Goal: Information Seeking & Learning: Learn about a topic

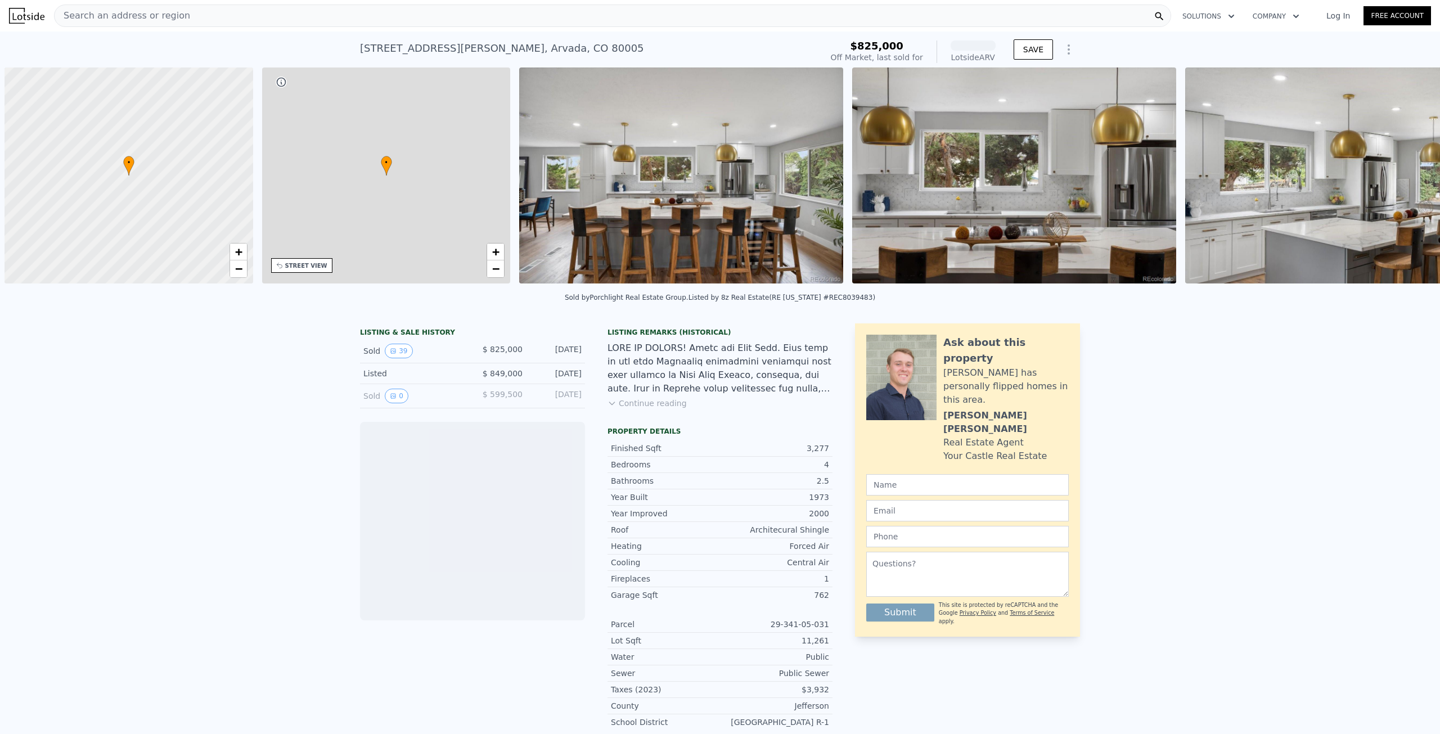
scroll to position [0, 5]
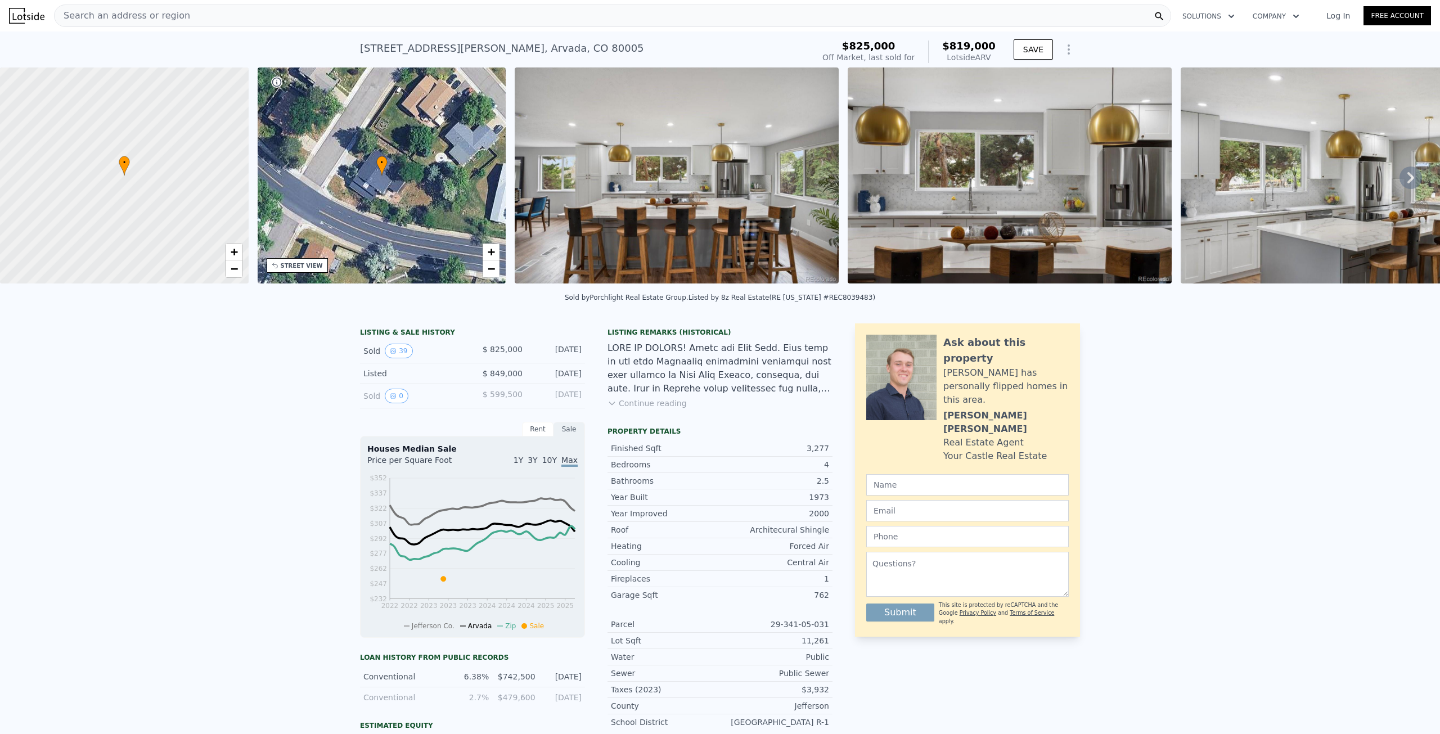
click at [364, 403] on div "Sold 0" at bounding box center [413, 396] width 100 height 15
click at [393, 403] on button "0" at bounding box center [397, 396] width 24 height 15
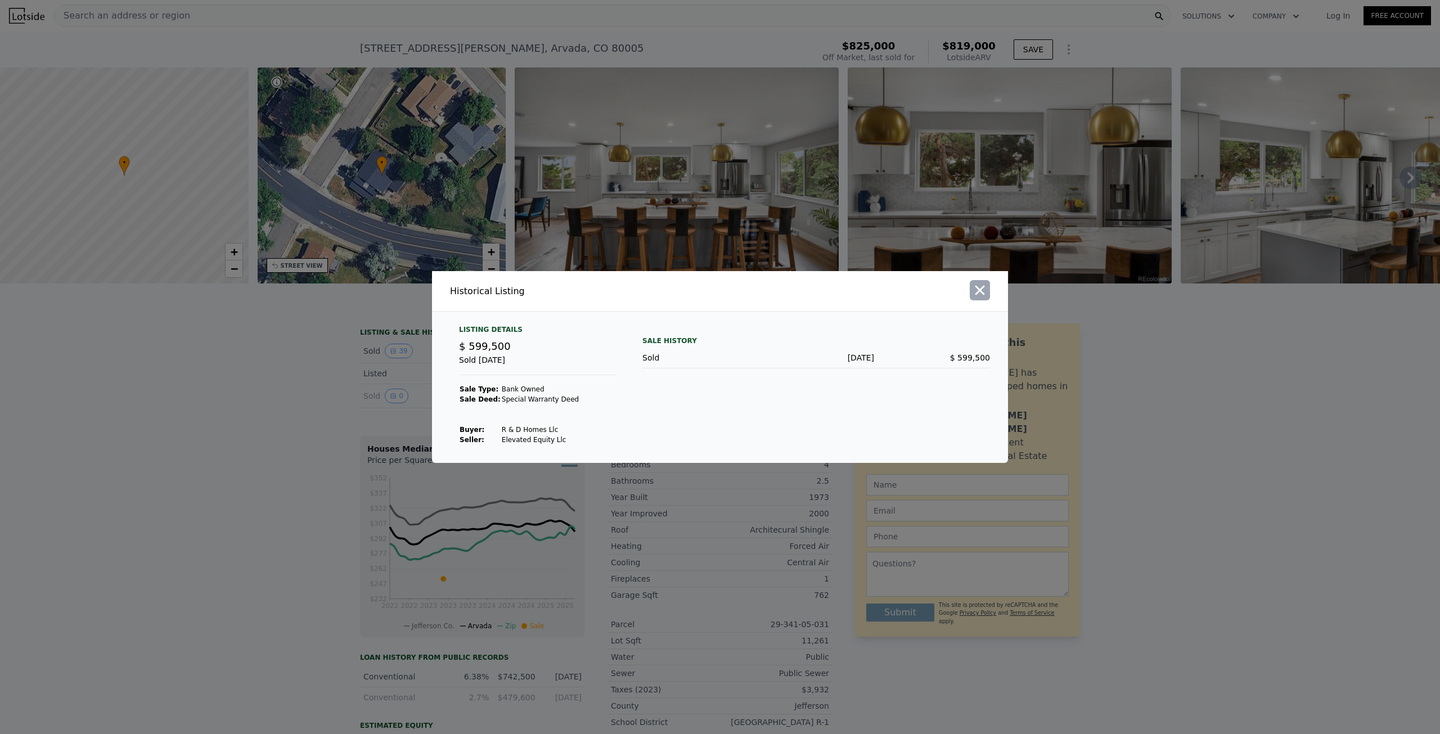
click at [981, 295] on icon "button" at bounding box center [980, 290] width 16 height 16
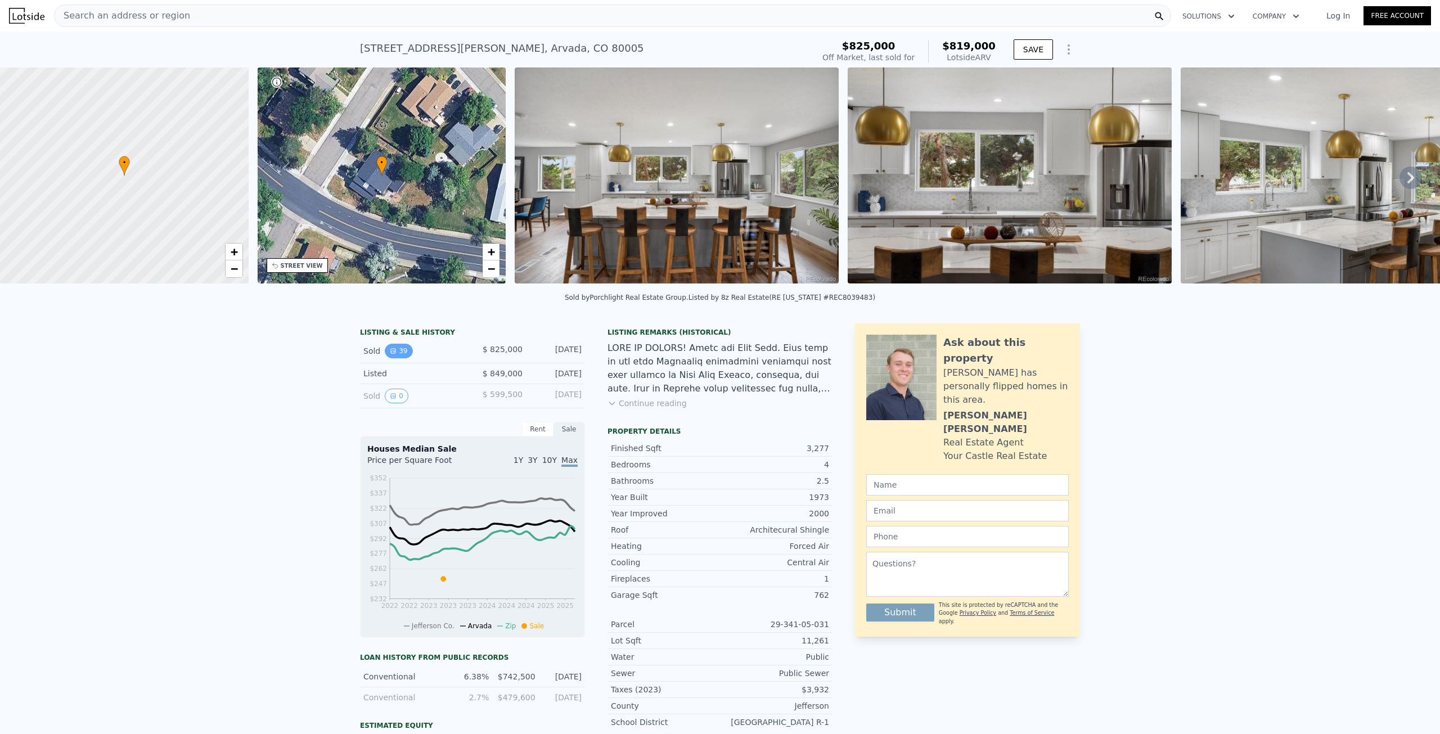
click at [394, 357] on button "39" at bounding box center [399, 351] width 28 height 15
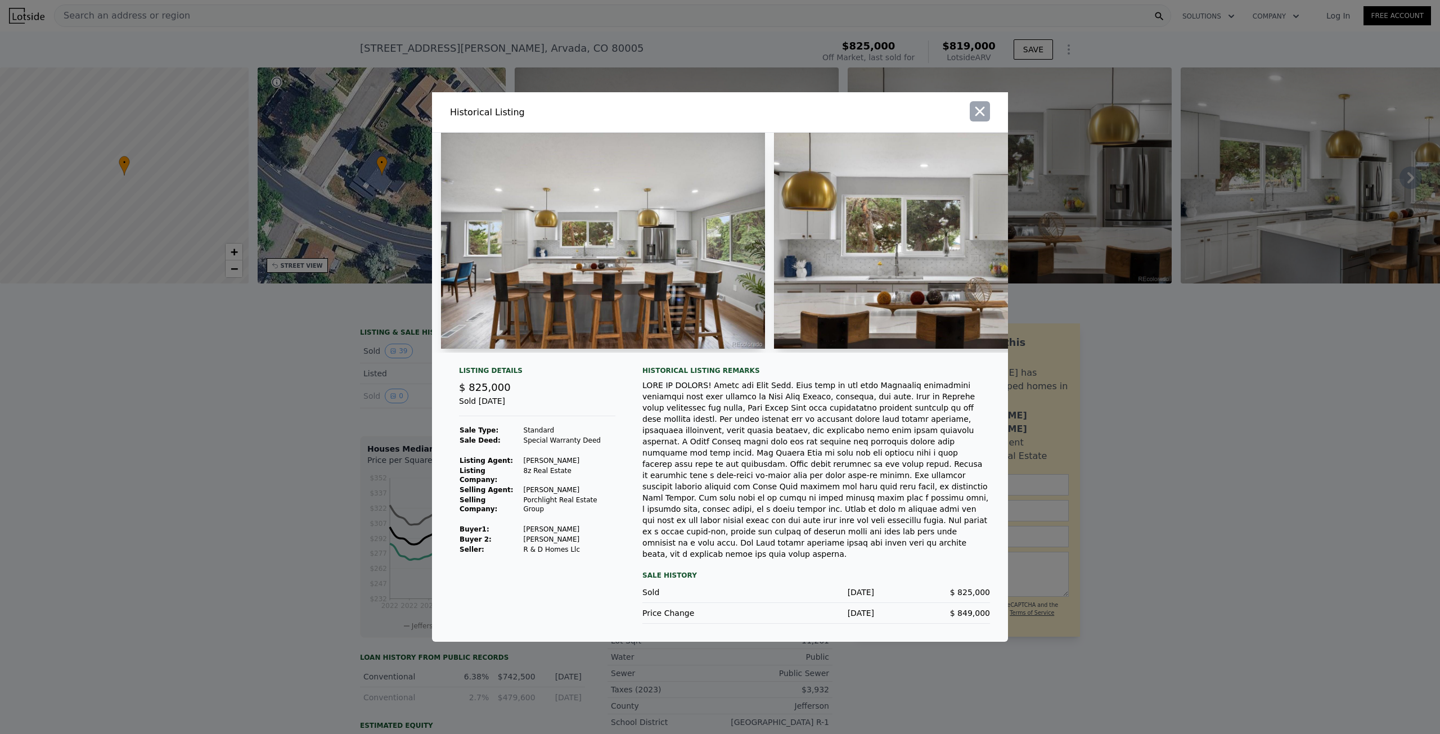
click at [972, 121] on button "button" at bounding box center [980, 111] width 20 height 20
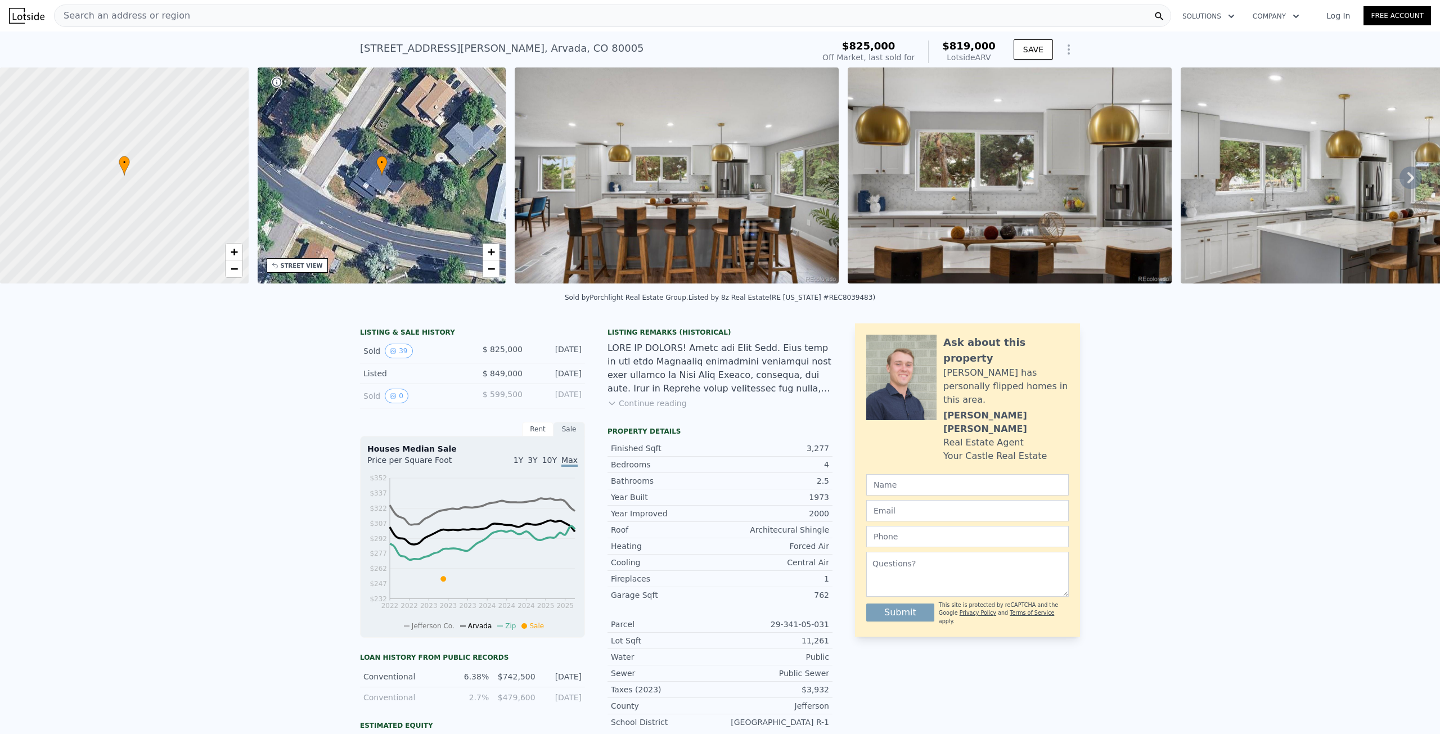
click at [552, 397] on div "[DATE]" at bounding box center [557, 396] width 50 height 15
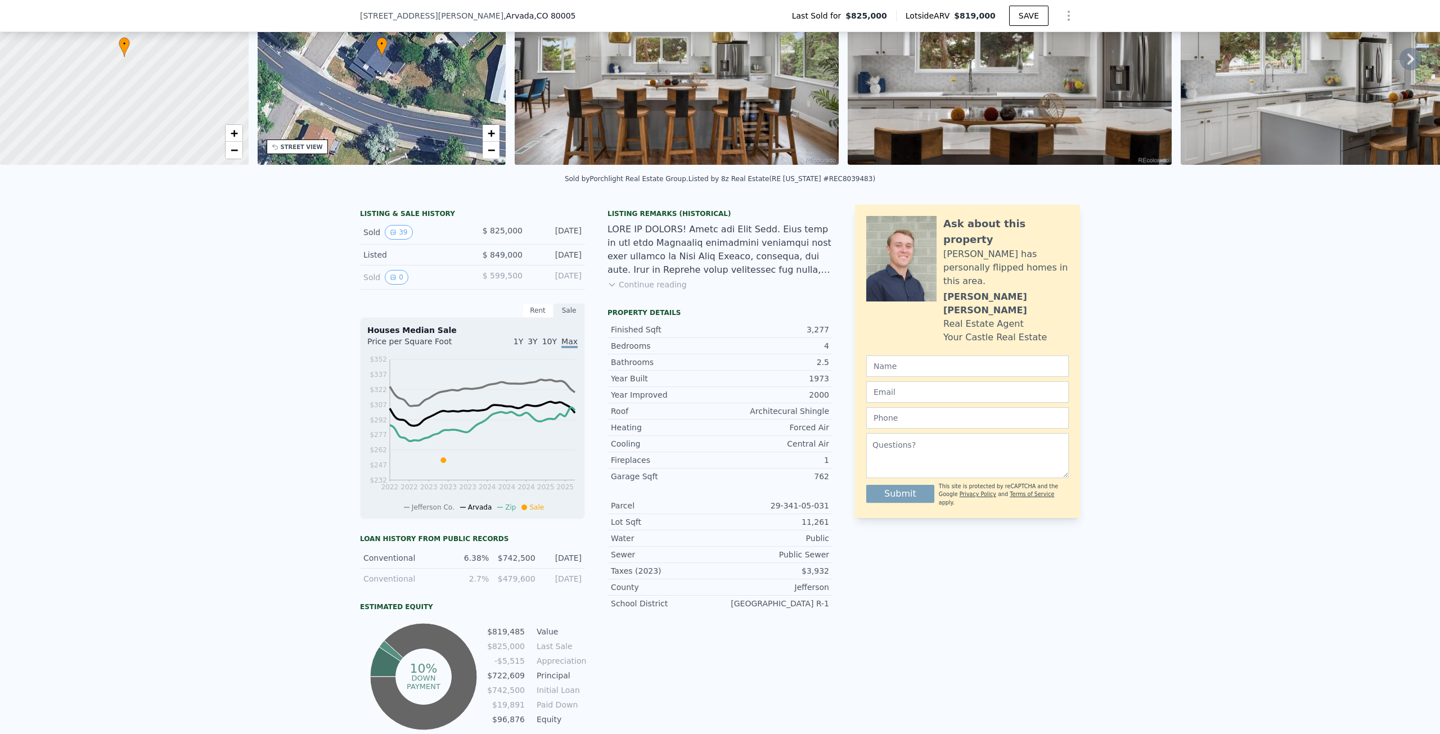
scroll to position [0, 0]
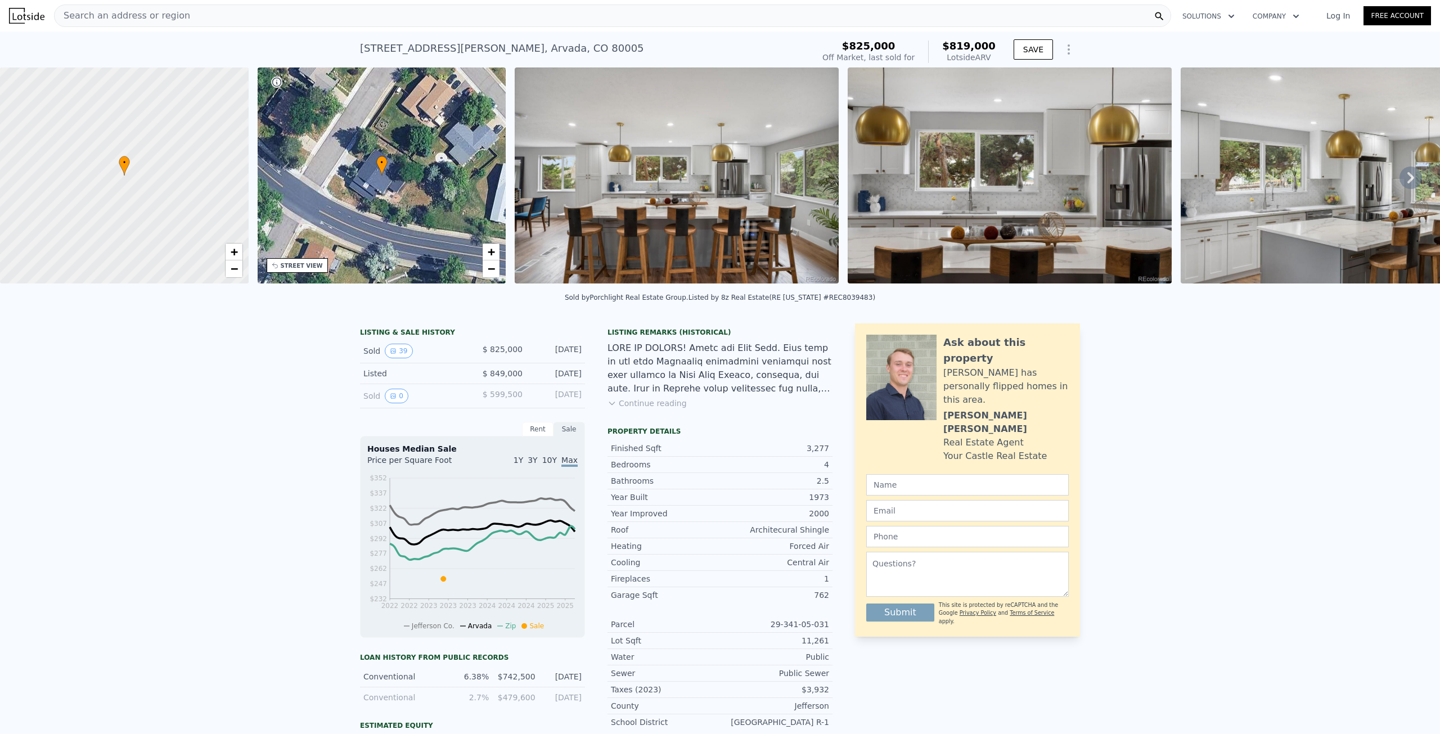
click at [369, 379] on div "Listed" at bounding box center [413, 373] width 100 height 11
click at [481, 379] on div "$ 849,000" at bounding box center [498, 373] width 50 height 11
click at [401, 337] on div "LISTING & SALE HISTORY" at bounding box center [472, 333] width 225 height 11
click at [668, 370] on div at bounding box center [720, 369] width 225 height 54
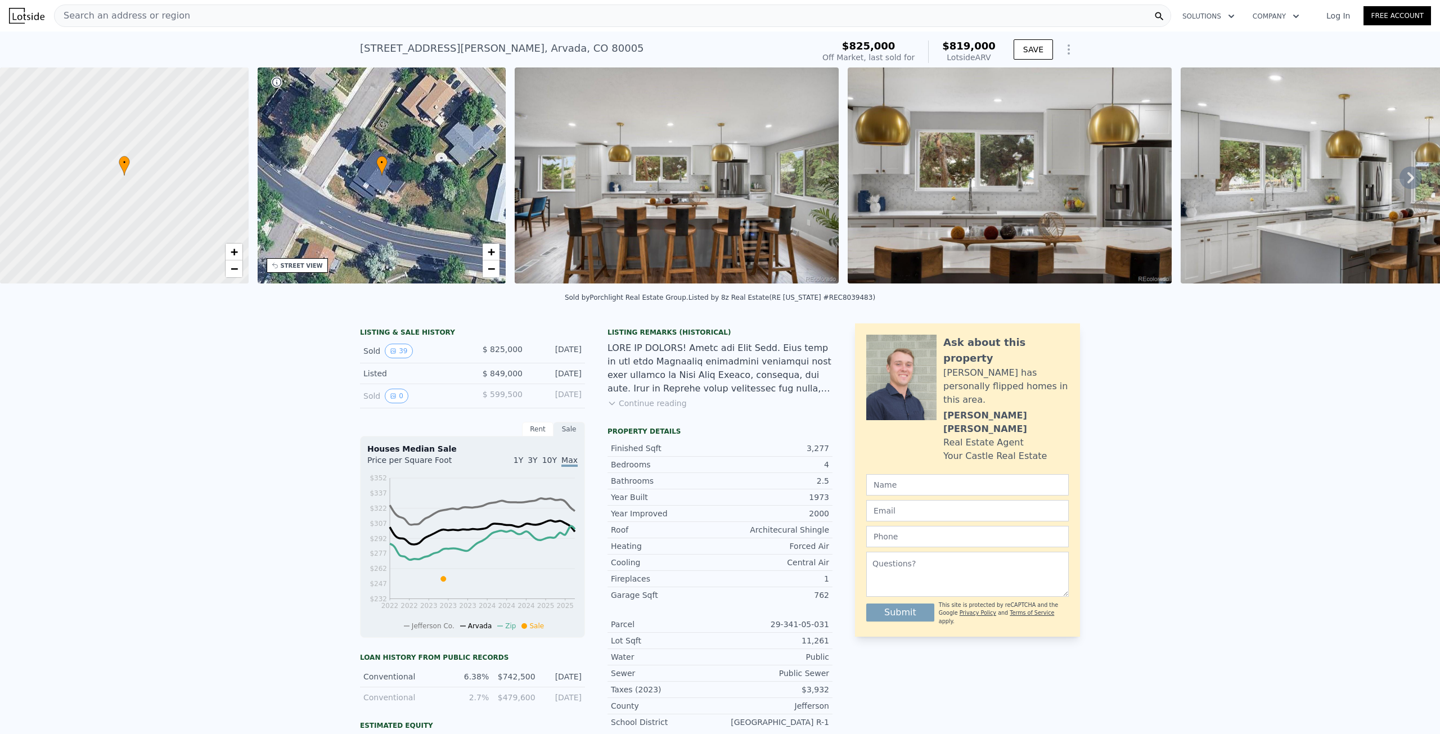
click at [678, 369] on div at bounding box center [720, 369] width 225 height 54
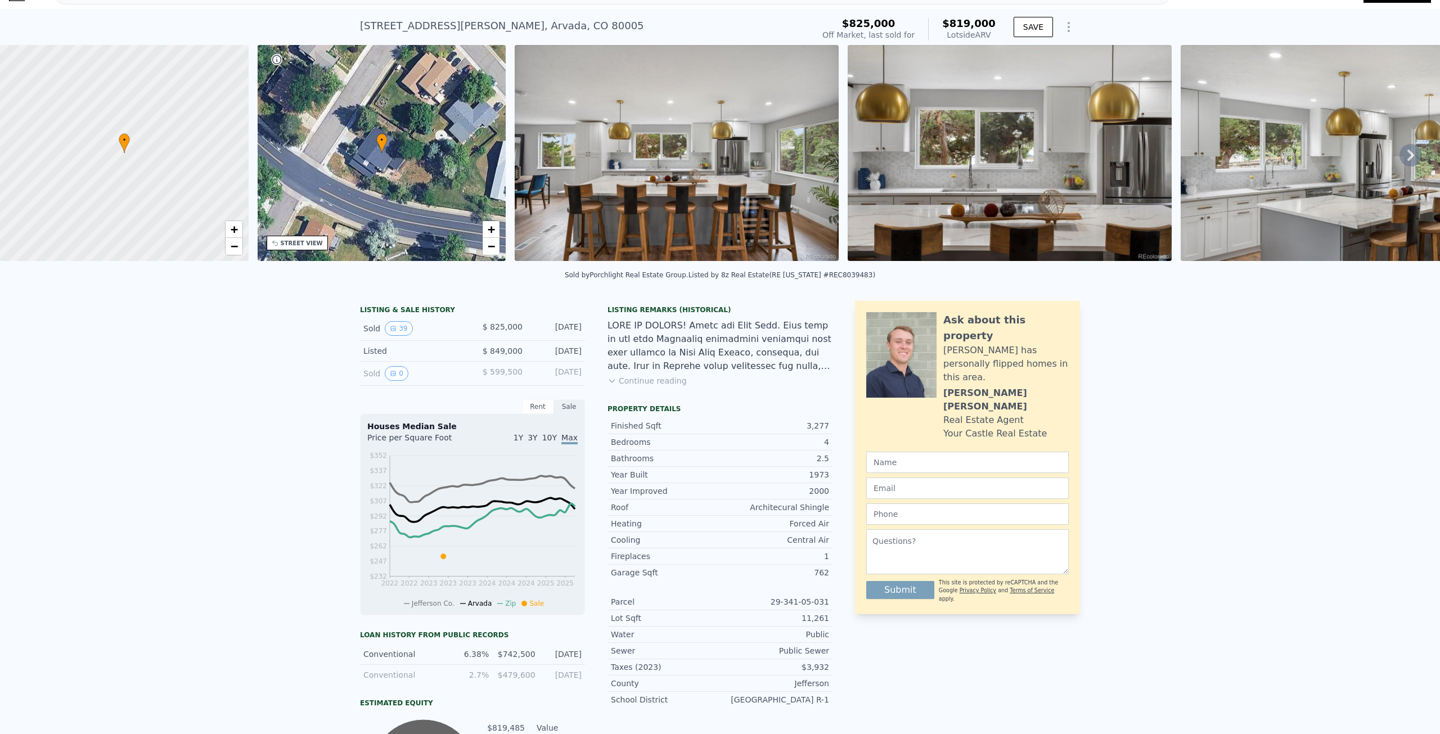
scroll to position [4, 0]
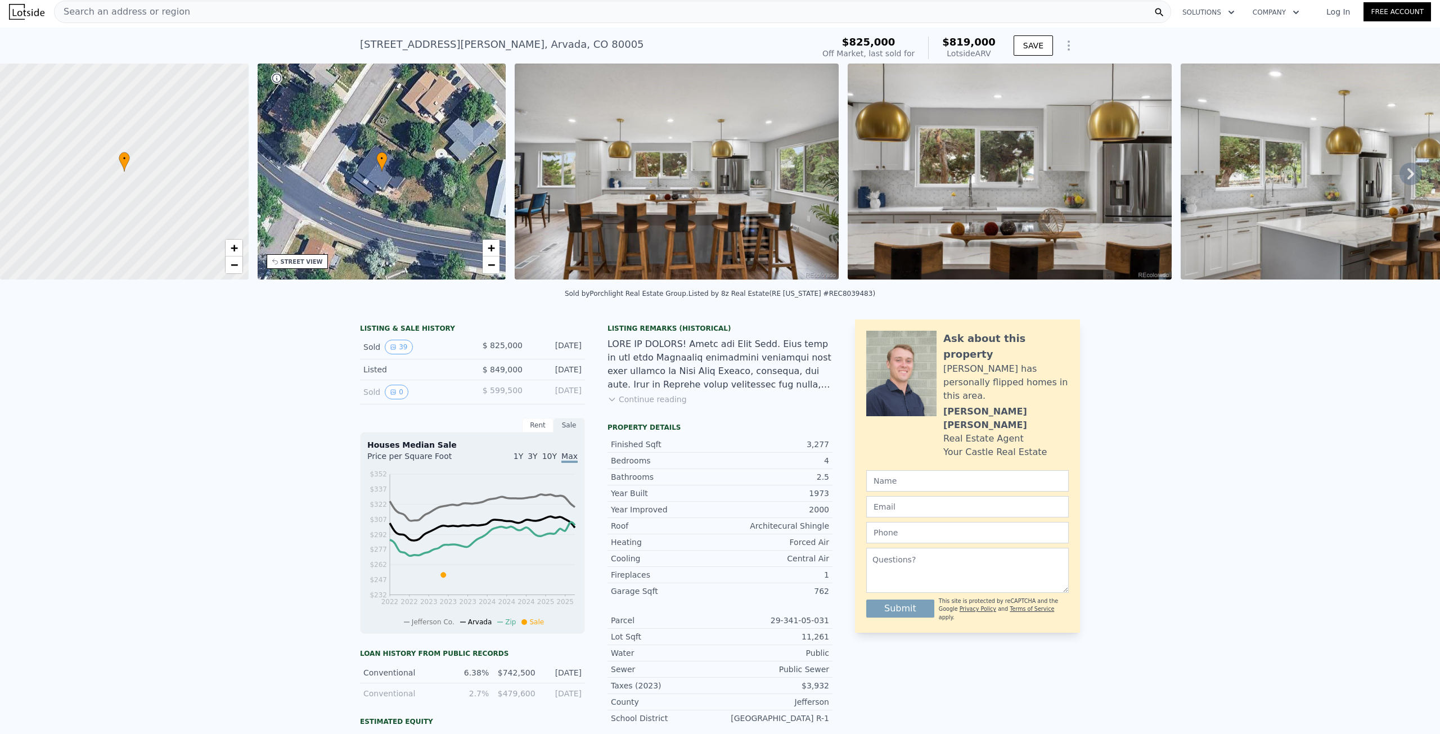
click at [465, 14] on div "Search an address or region" at bounding box center [612, 12] width 1117 height 23
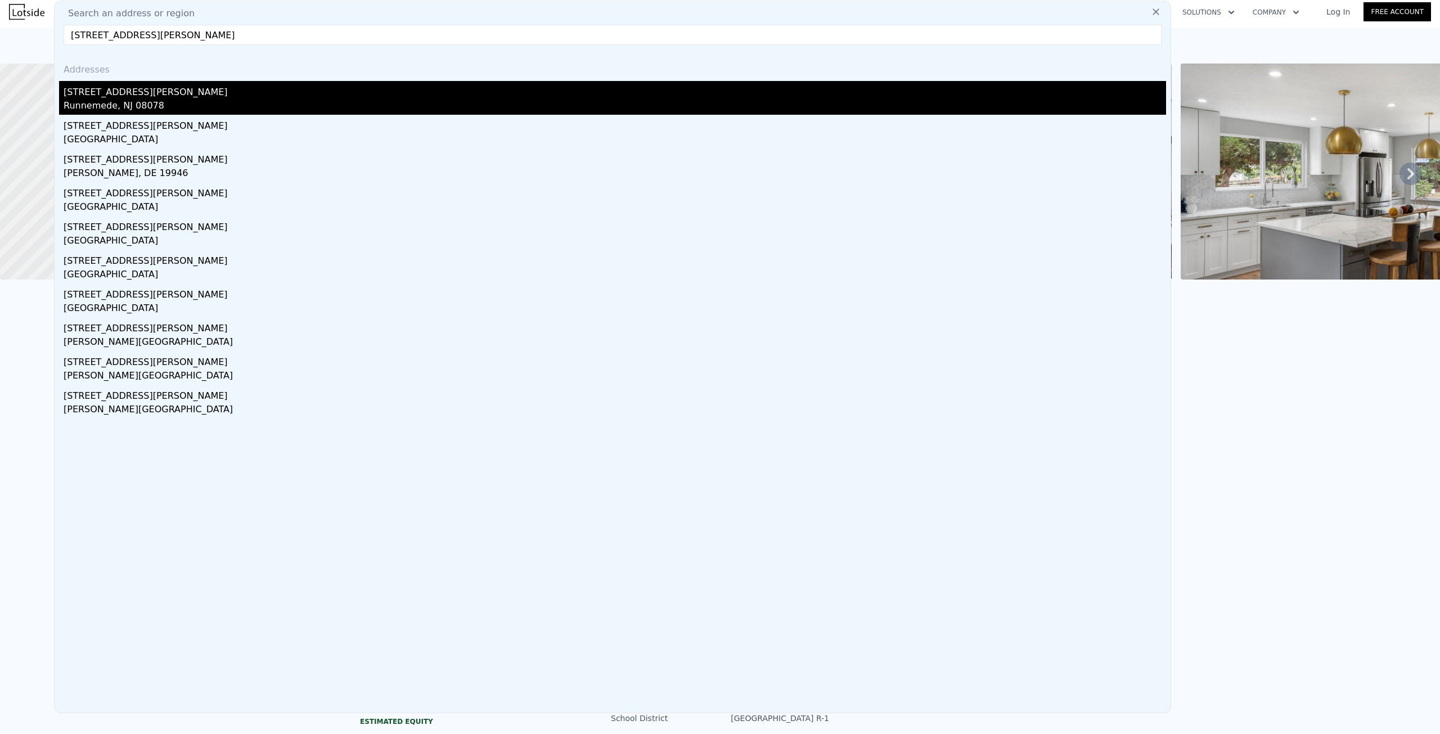
type input "[STREET_ADDRESS][PERSON_NAME]"
click at [210, 97] on div "[STREET_ADDRESS][PERSON_NAME]" at bounding box center [615, 90] width 1103 height 18
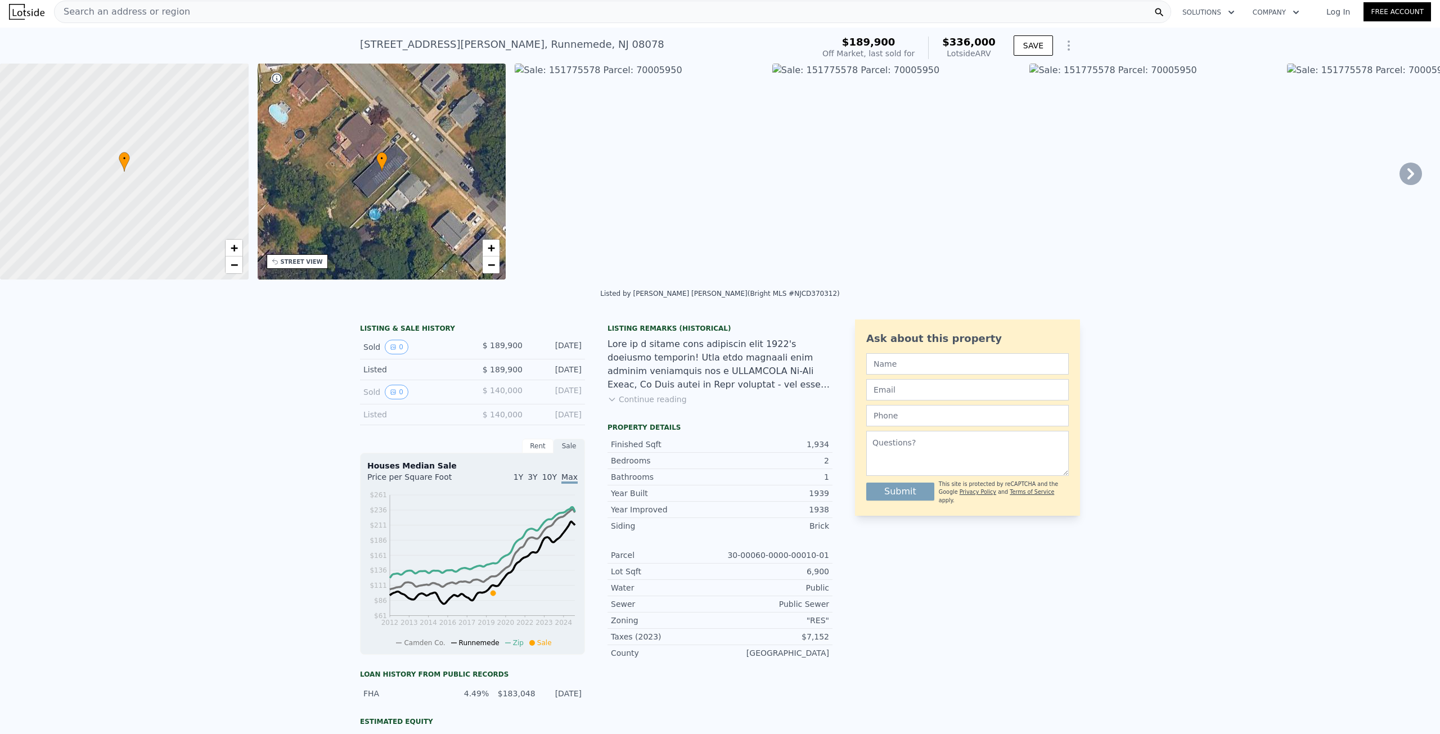
click at [143, 447] on div "LISTING & SALE HISTORY Sold 0 $ 189,900 [DATE] Listed $ 189,900 [DATE] Sold 0 $…" at bounding box center [720, 604] width 1440 height 587
click at [695, 371] on div at bounding box center [720, 365] width 225 height 54
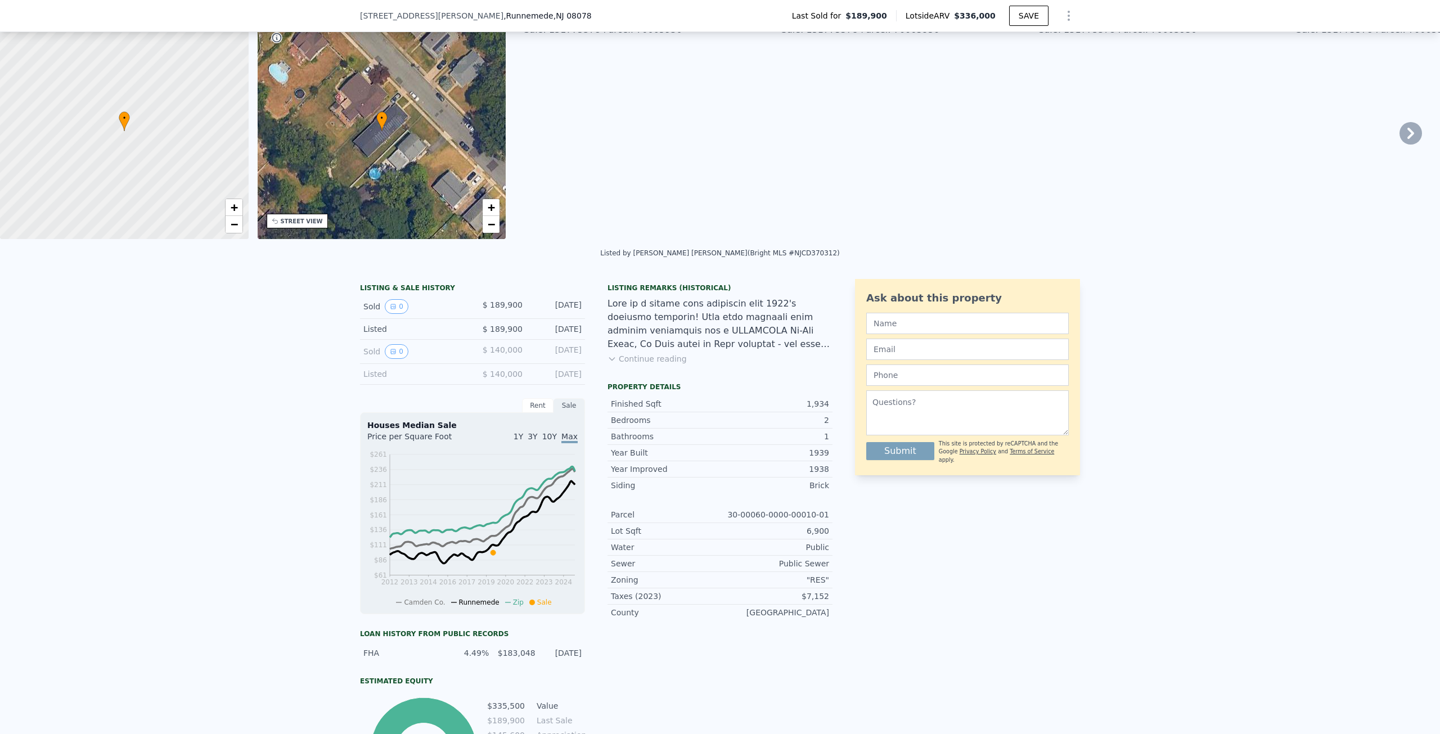
scroll to position [56, 0]
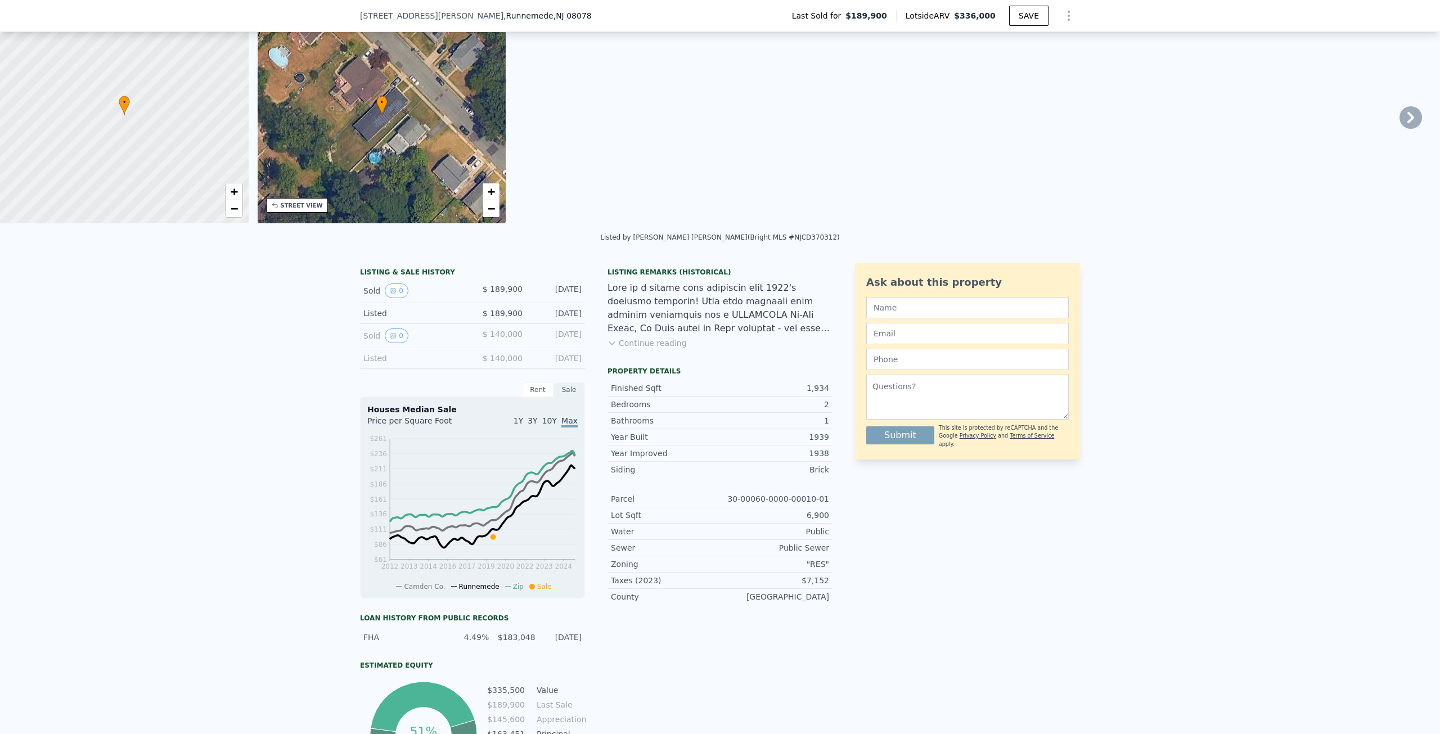
click at [483, 343] on div "$ 140,000" at bounding box center [498, 336] width 50 height 15
click at [391, 339] on icon "View historical data" at bounding box center [393, 336] width 7 height 7
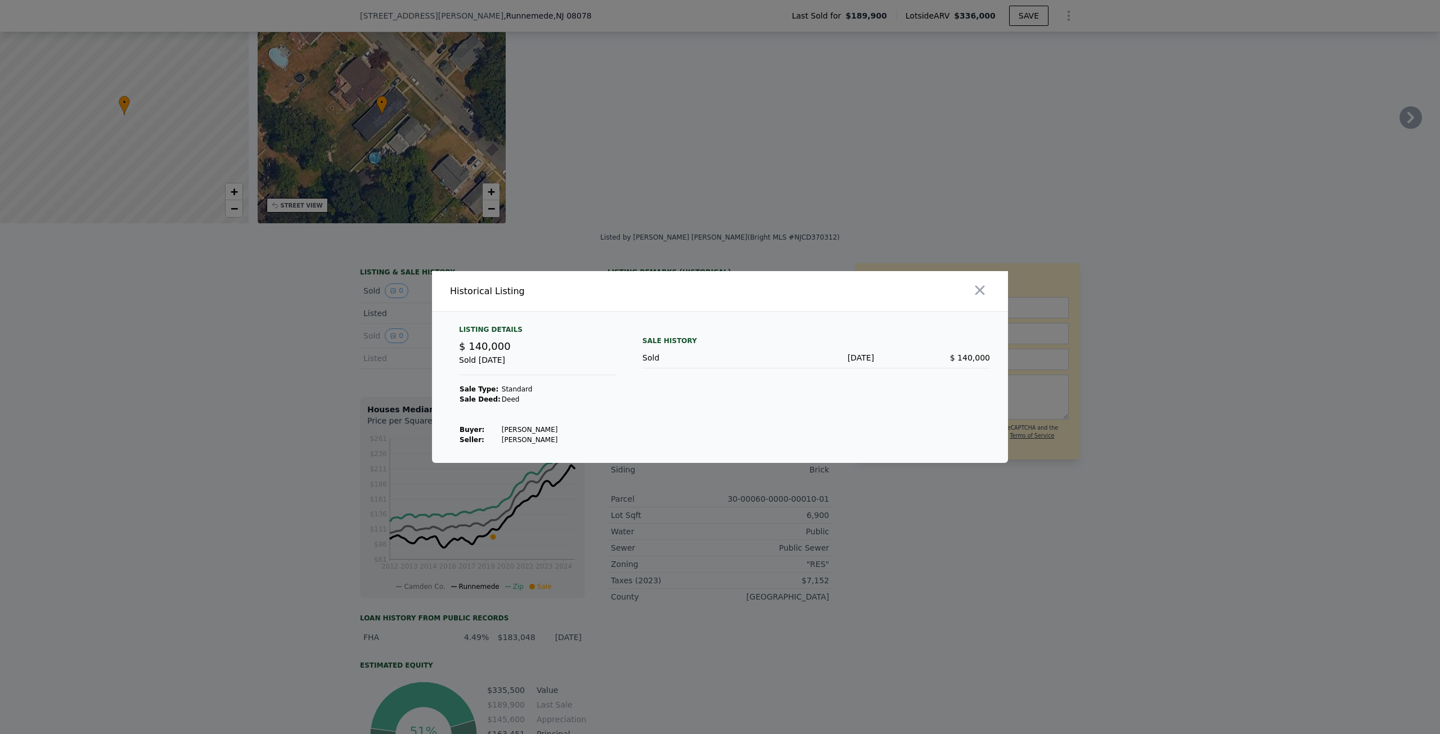
click at [625, 396] on div "Listing Details $ 140,000 Sold [DATE] Sale Type: Standard Sale Deed: [PERSON_NA…" at bounding box center [537, 385] width 174 height 120
click at [980, 294] on icon "button" at bounding box center [980, 290] width 16 height 16
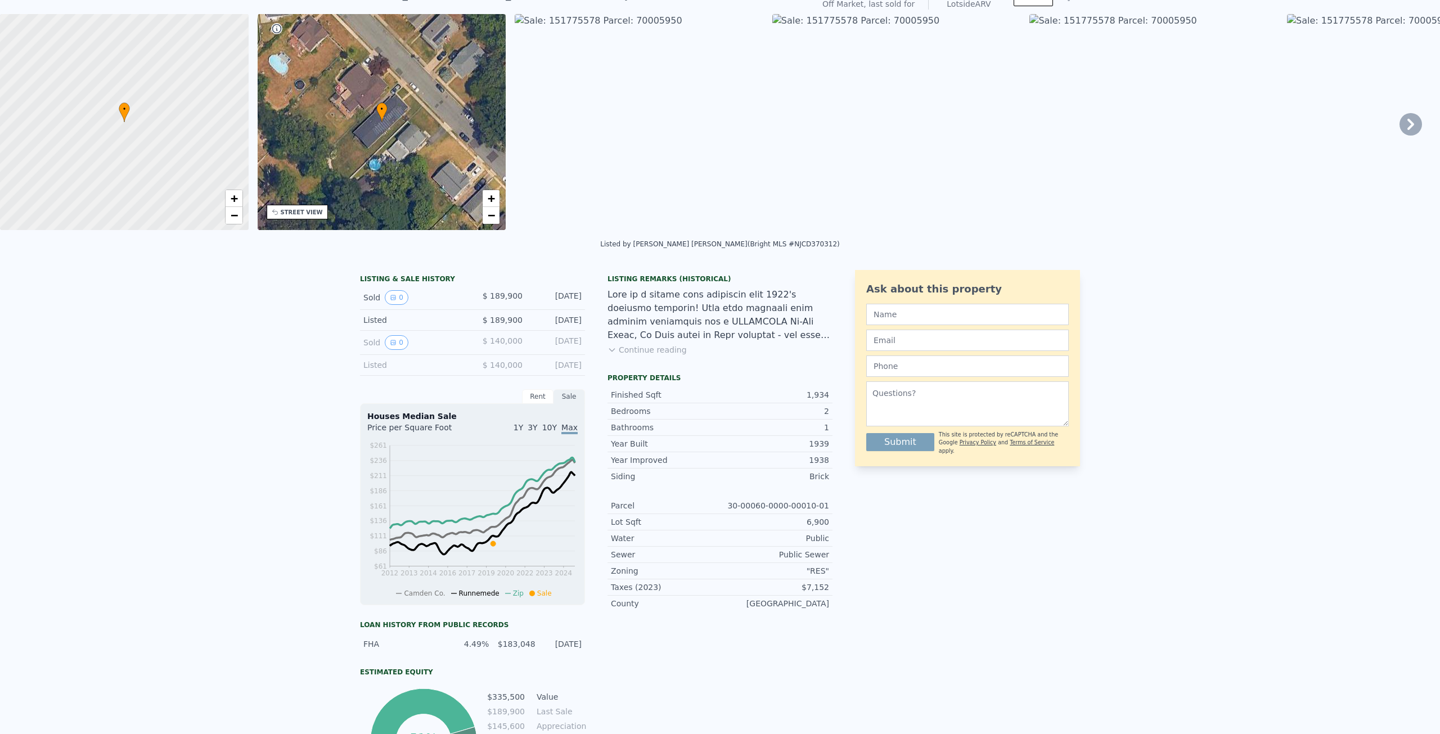
scroll to position [0, 0]
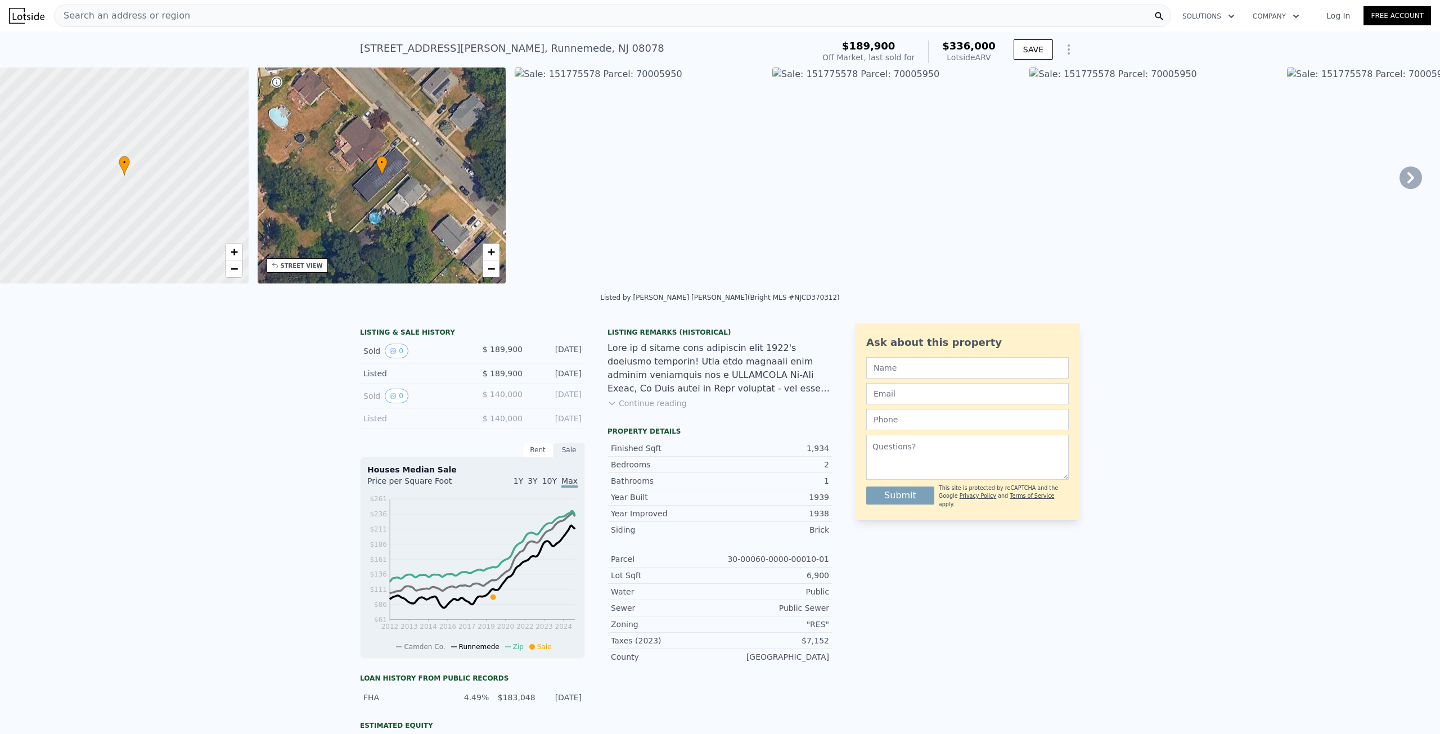
click at [222, 461] on div "LISTING & SALE HISTORY Sold 0 $ 189,900 [DATE] Listed $ 189,900 [DATE] Sold 0 $…" at bounding box center [720, 608] width 1440 height 587
click at [619, 175] on img at bounding box center [639, 176] width 249 height 216
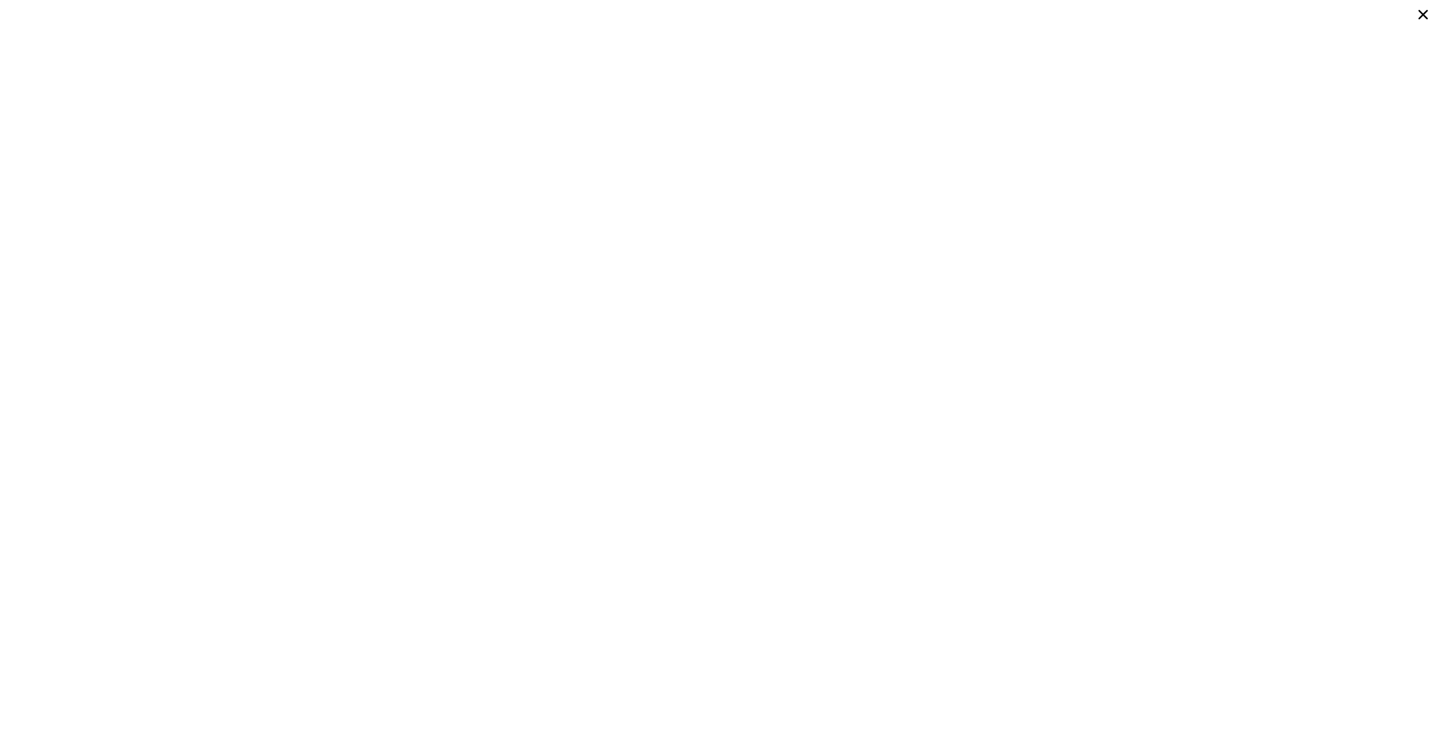
type input "1.75"
type input "3.75"
type input "2342"
type input "3651"
type input "6447"
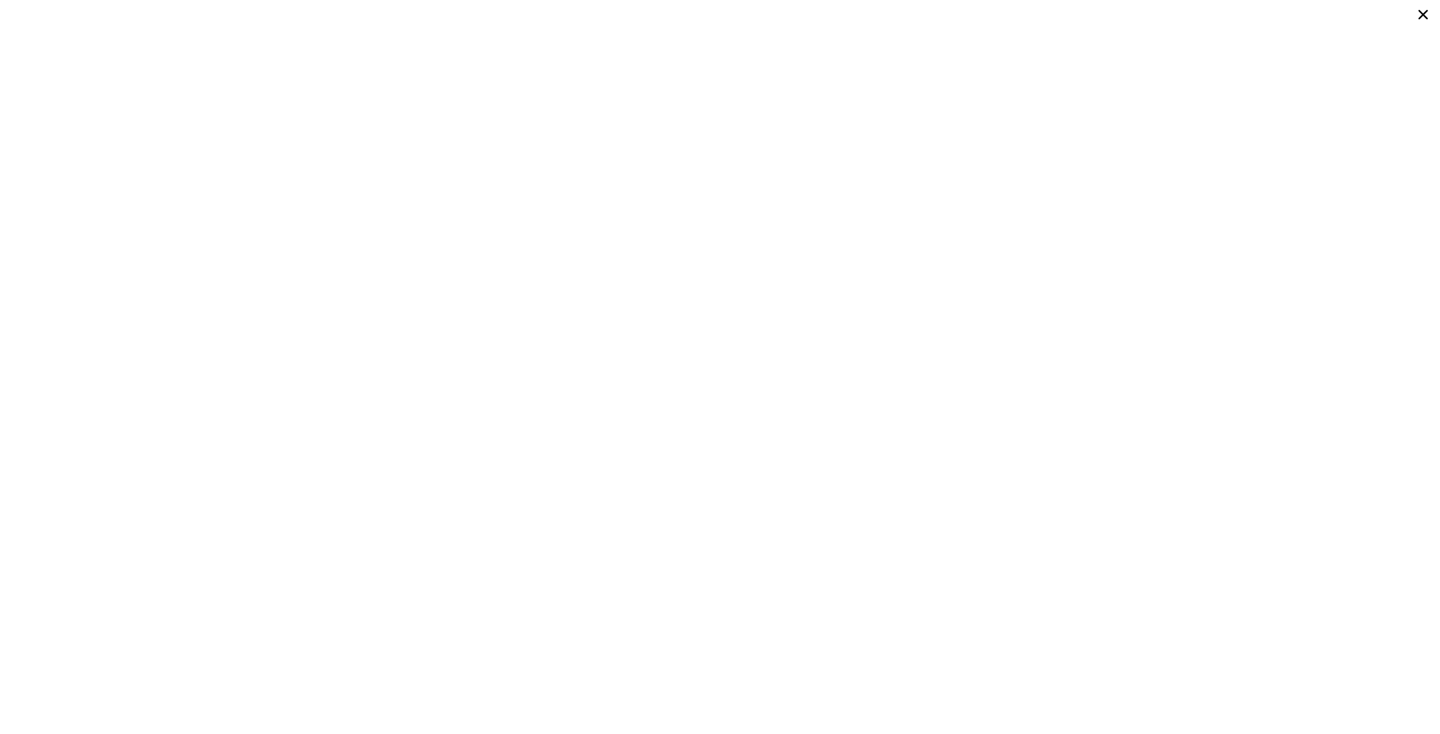
type input "19913"
type input "$ 819,000"
type input "6"
type input "-$ 115,888"
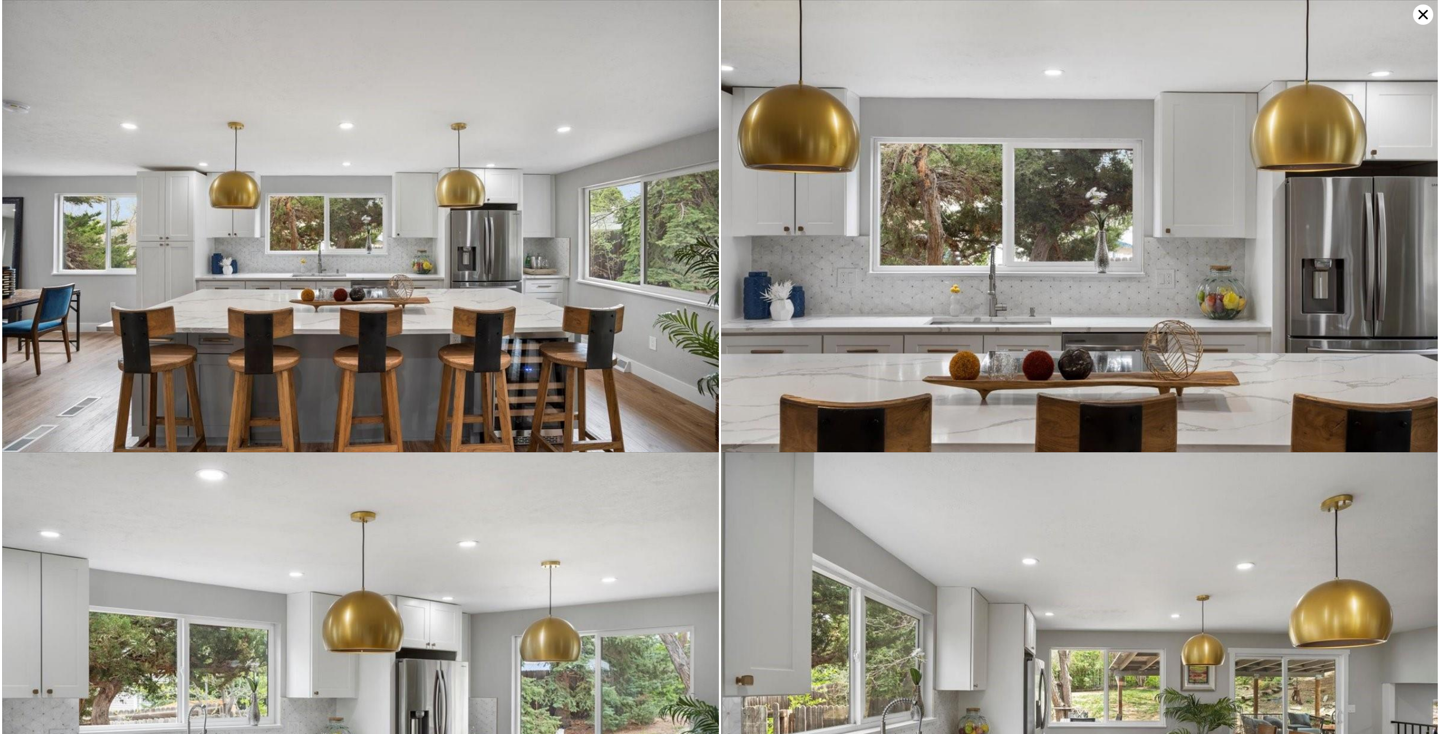
type input "1.5"
type input "2"
type input "1408"
type input "2252"
type input "4561"
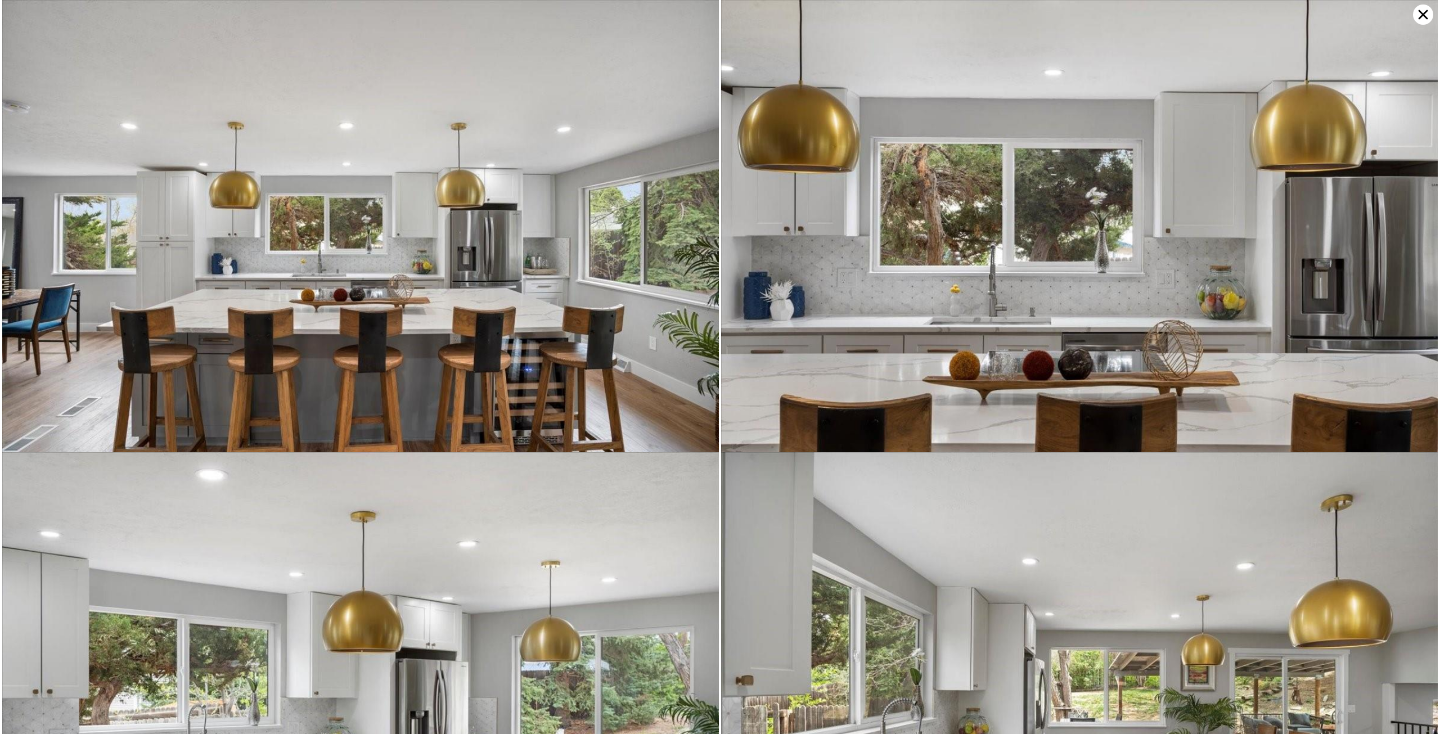
type input "9374"
type input "$ 336,000"
type input "5"
type input "$ 110,872"
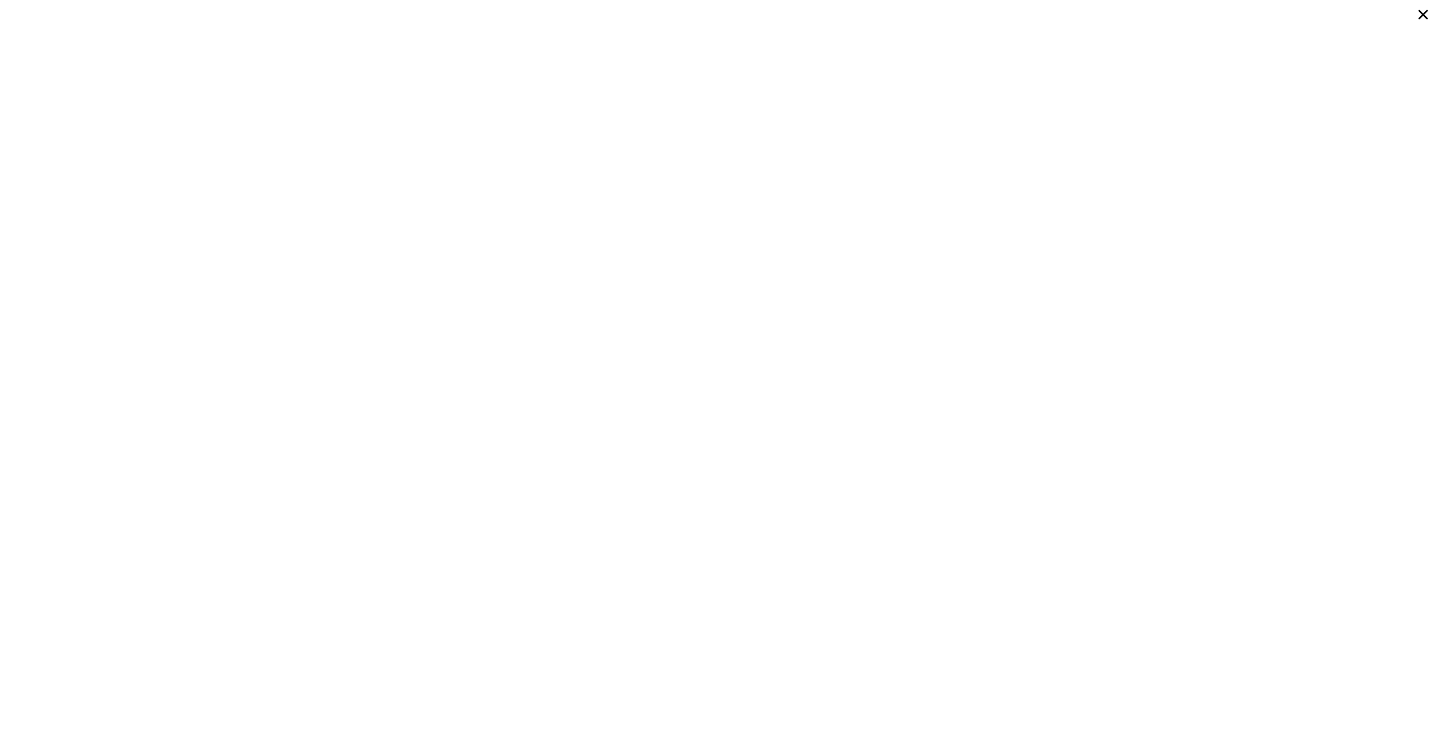
click at [1424, 14] on icon at bounding box center [1424, 15] width 10 height 10
